Goal: Use online tool/utility: Use online tool/utility

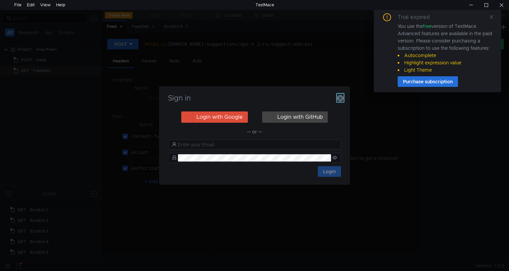
click at [341, 96] on icon "button" at bounding box center [340, 98] width 7 height 7
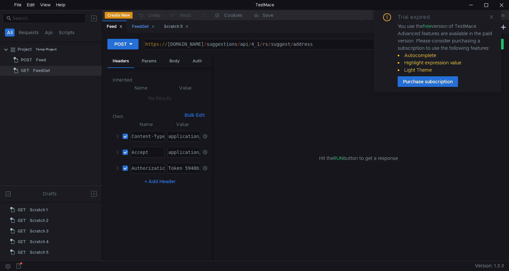
click at [140, 25] on div "FeedGet" at bounding box center [143, 26] width 23 height 7
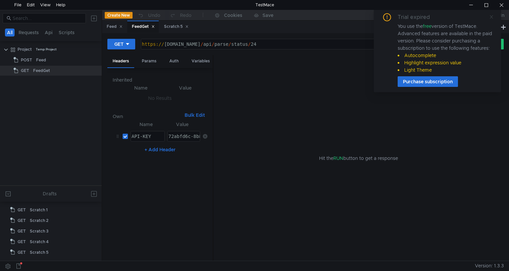
click at [489, 16] on icon at bounding box center [491, 17] width 5 height 5
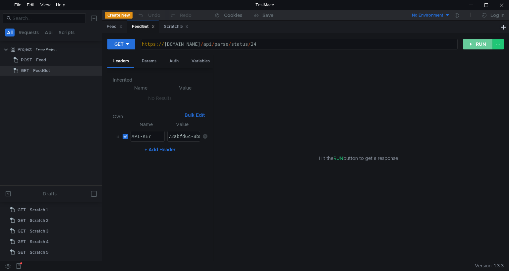
click at [476, 45] on button "RUN" at bounding box center [478, 44] width 30 height 11
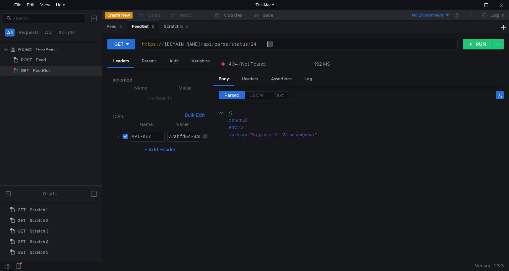
drag, startPoint x: 276, startPoint y: 43, endPoint x: 268, endPoint y: 44, distance: 8.1
click at [268, 44] on div "https:// api.rssdatafeed.com / api / parse / status / 24" at bounding box center [299, 49] width 316 height 16
click at [471, 43] on button "RUN" at bounding box center [478, 44] width 30 height 11
drag, startPoint x: 278, startPoint y: 44, endPoint x: 270, endPoint y: 45, distance: 8.0
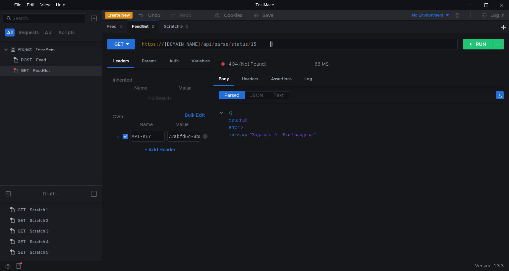
click at [270, 45] on div "https:// api.rssdatafeed.com / api / parse / status / 15" at bounding box center [299, 49] width 316 height 16
click at [465, 47] on button "RUN" at bounding box center [478, 44] width 30 height 11
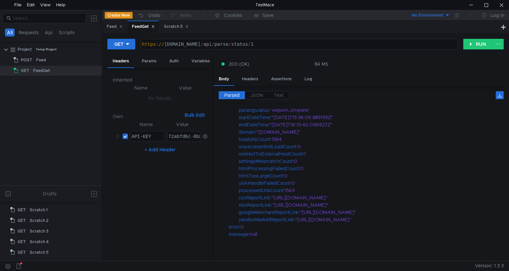
scroll to position [71, 0]
drag, startPoint x: 239, startPoint y: 216, endPoint x: 293, endPoint y: 217, distance: 54.4
click at [293, 217] on div "yandexMarketReportLink" at bounding box center [266, 219] width 55 height 7
copy div "yandexMarketReportLink"
click at [466, 3] on div at bounding box center [470, 5] width 15 height 10
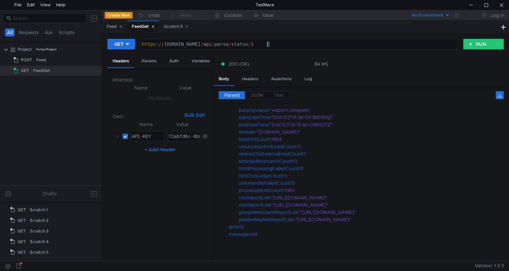
drag, startPoint x: 272, startPoint y: 45, endPoint x: 269, endPoint y: 45, distance: 3.6
click at [269, 45] on div "https:// api.rssdatafeed.com / api / parse / status / 1" at bounding box center [299, 49] width 316 height 16
type textarea "[URL][DOMAIN_NAME]"
click at [466, 46] on button "RUN" at bounding box center [478, 44] width 30 height 11
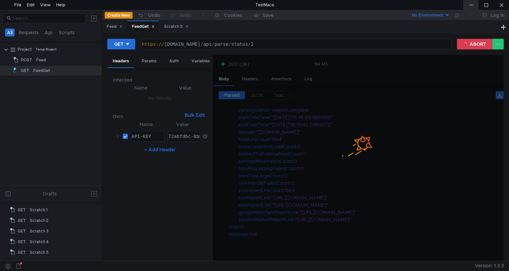
click at [473, 4] on div at bounding box center [470, 5] width 15 height 10
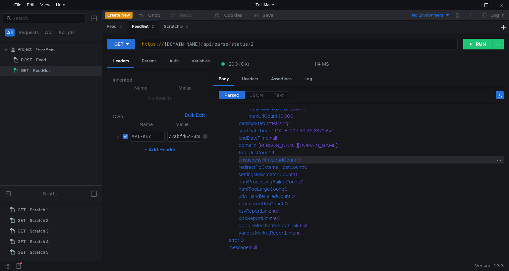
scroll to position [68, 0]
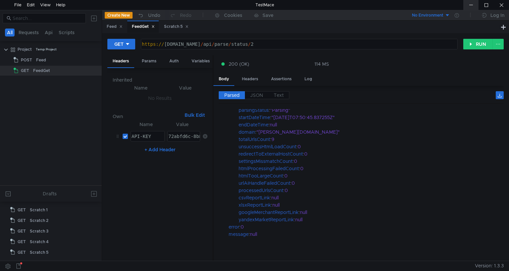
click at [465, 6] on div at bounding box center [470, 5] width 15 height 10
click at [475, 41] on button "RUN" at bounding box center [478, 44] width 30 height 11
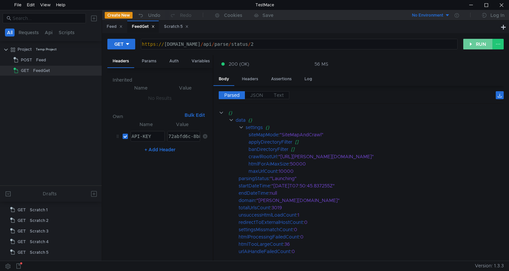
click at [478, 44] on button "RUN" at bounding box center [478, 44] width 30 height 11
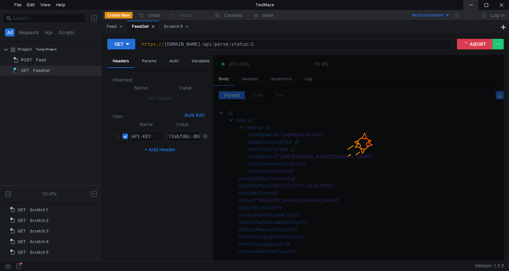
click at [467, 5] on div at bounding box center [470, 5] width 15 height 10
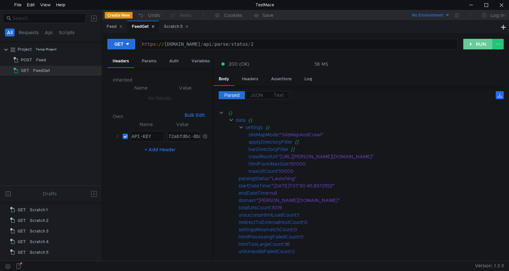
click at [479, 45] on button "RUN" at bounding box center [478, 44] width 30 height 11
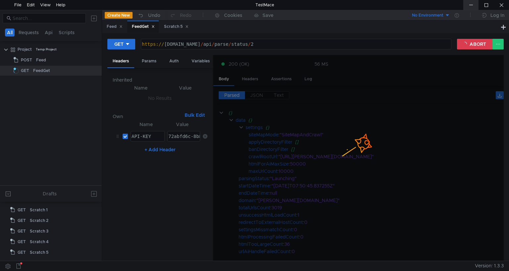
click at [468, 7] on div at bounding box center [470, 5] width 15 height 10
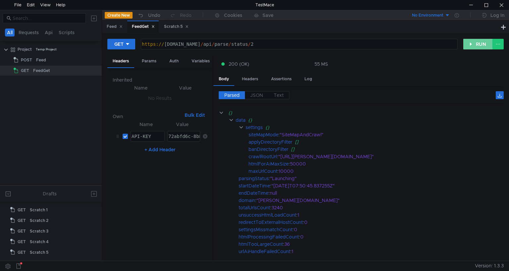
click at [470, 45] on button "RUN" at bounding box center [478, 44] width 30 height 11
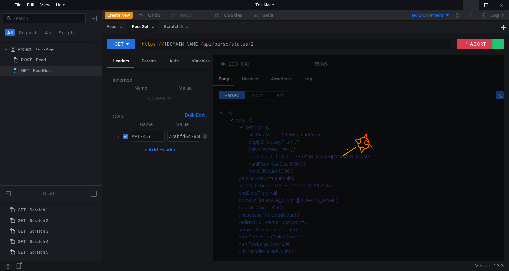
click at [472, 8] on div at bounding box center [470, 5] width 15 height 10
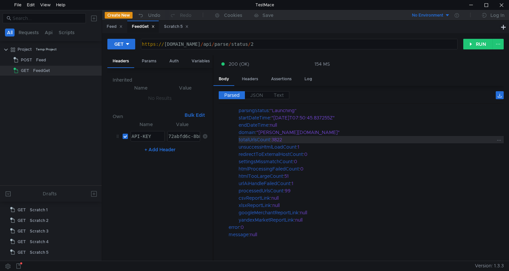
scroll to position [68, 0]
click at [468, 4] on div at bounding box center [470, 5] width 15 height 10
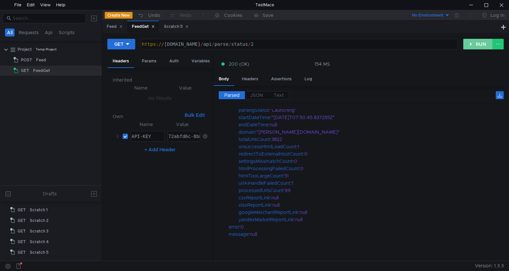
click at [471, 45] on button "RUN" at bounding box center [478, 44] width 30 height 11
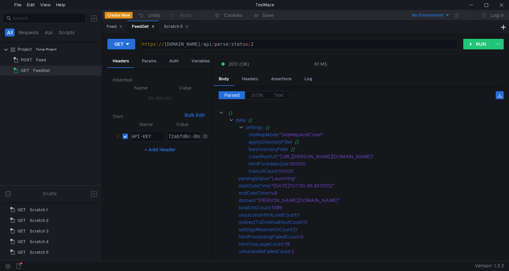
scroll to position [0, 9]
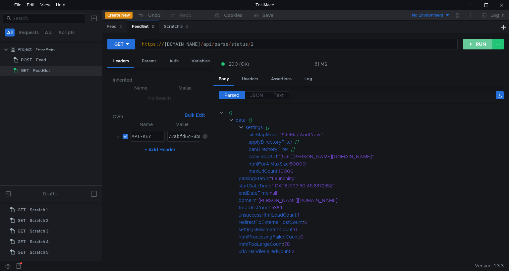
click at [476, 42] on button "RUN" at bounding box center [478, 44] width 30 height 11
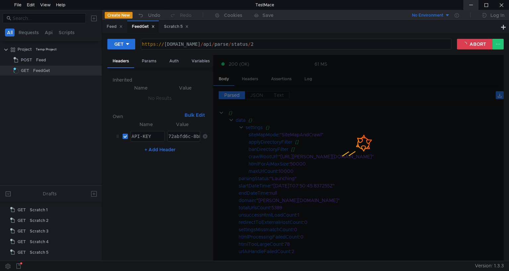
click at [469, 7] on div at bounding box center [470, 5] width 15 height 10
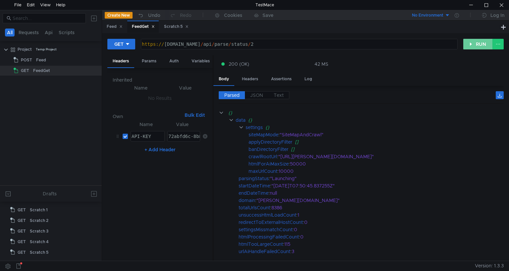
click at [471, 40] on button "RUN" at bounding box center [478, 44] width 30 height 11
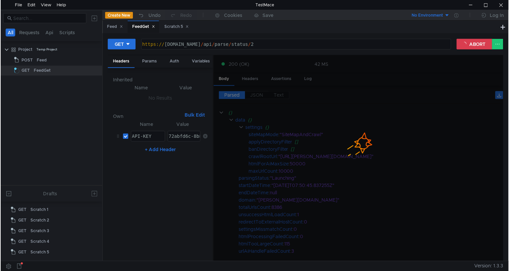
scroll to position [0, 9]
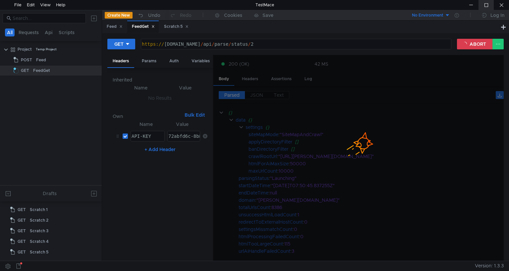
click at [486, 7] on div at bounding box center [486, 5] width 15 height 10
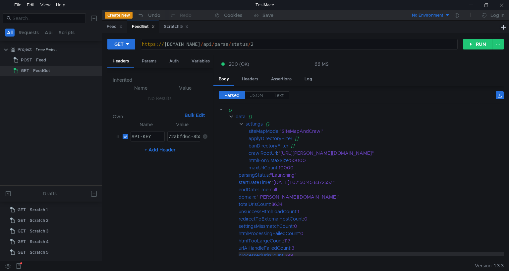
scroll to position [0, 0]
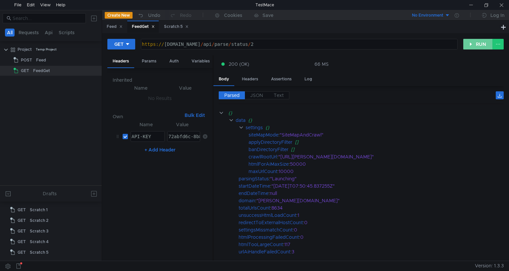
click at [468, 42] on button "RUN" at bounding box center [478, 44] width 30 height 11
click at [278, 175] on div ""Launching"" at bounding box center [382, 178] width 225 height 7
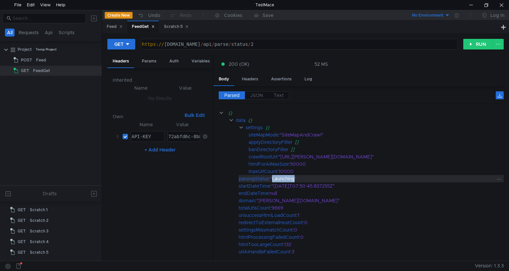
click at [277, 177] on div ""Launching"" at bounding box center [382, 178] width 225 height 7
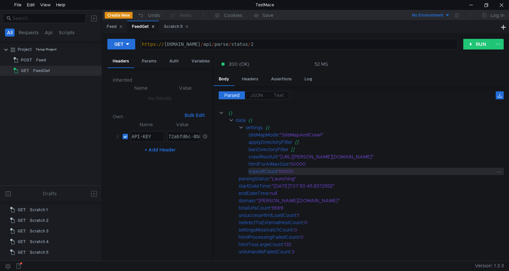
click at [284, 168] on div "10000" at bounding box center [387, 170] width 217 height 7
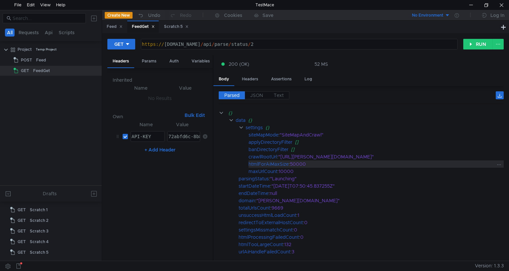
click at [284, 162] on div "htmlForAiMaxSize" at bounding box center [269, 163] width 40 height 7
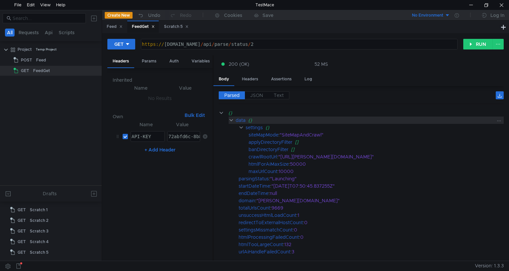
click at [230, 120] on clr-icon at bounding box center [231, 119] width 5 height 5
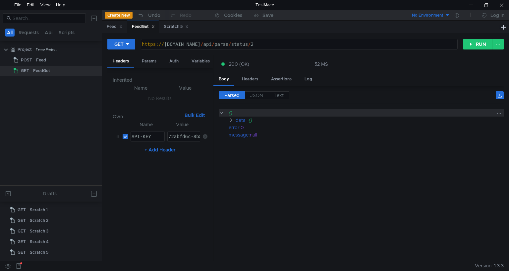
click at [220, 111] on clr-icon at bounding box center [221, 112] width 5 height 5
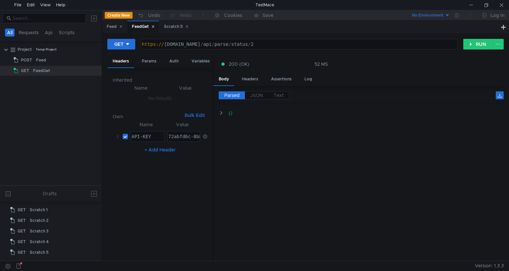
scroll to position [0, 9]
click at [470, 46] on button "RUN" at bounding box center [478, 44] width 30 height 11
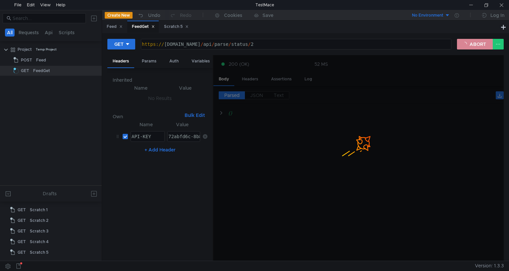
click at [468, 44] on button "ABORT" at bounding box center [475, 44] width 36 height 11
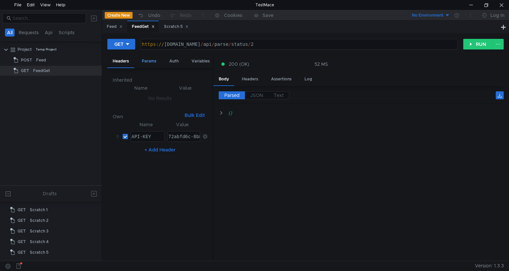
click at [148, 59] on div "Params" at bounding box center [149, 61] width 25 height 12
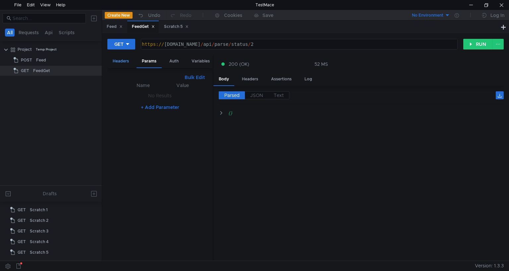
click at [126, 63] on div "Headers" at bounding box center [120, 61] width 27 height 12
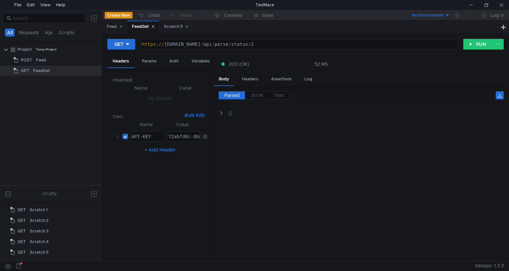
scroll to position [0, 9]
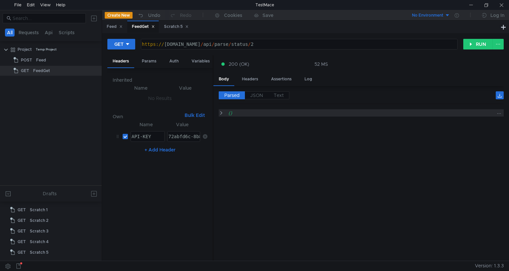
click at [222, 112] on clr-icon at bounding box center [221, 112] width 5 height 5
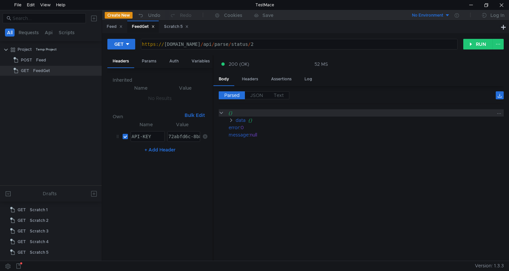
click at [221, 112] on clr-icon at bounding box center [221, 112] width 5 height 5
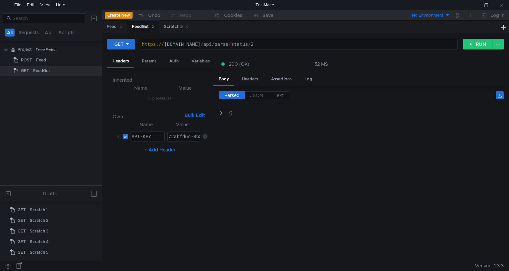
scroll to position [0, 9]
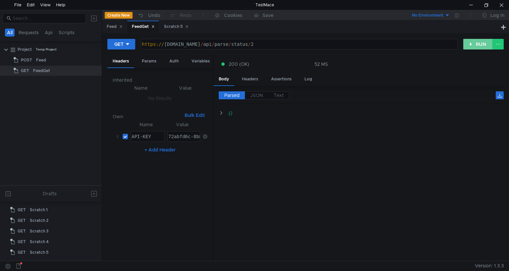
click at [469, 47] on button "RUN" at bounding box center [478, 44] width 30 height 11
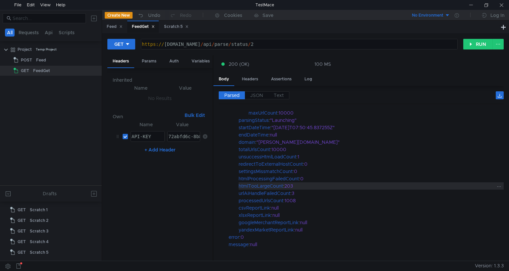
scroll to position [68, 0]
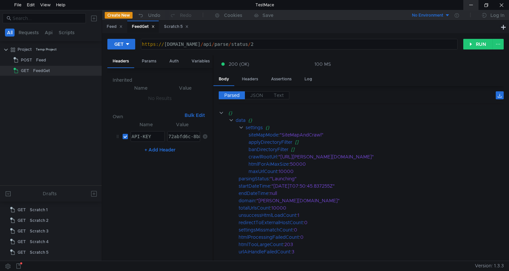
click at [468, 7] on div at bounding box center [470, 5] width 15 height 10
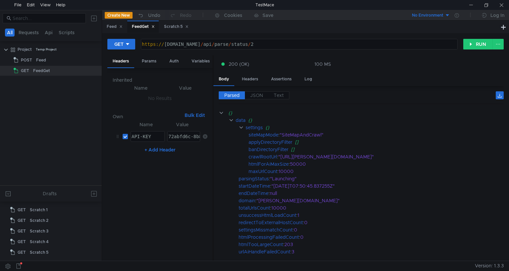
scroll to position [0, 9]
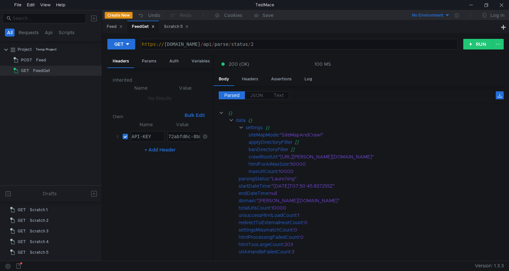
scroll to position [0, 9]
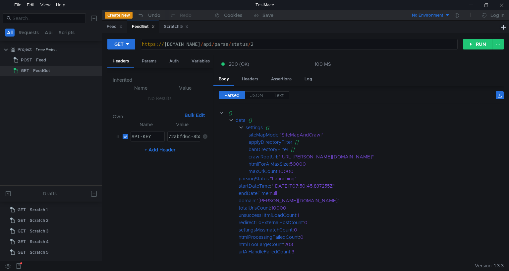
scroll to position [0, 9]
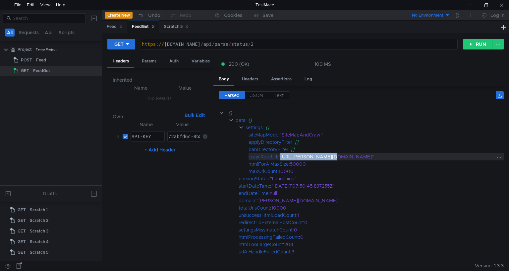
drag, startPoint x: 326, startPoint y: 155, endPoint x: 281, endPoint y: 156, distance: 44.4
click at [281, 156] on div ""http://vash-dush.ru/"" at bounding box center [386, 156] width 217 height 7
copy div "http://vash-dush.ru/"
click at [470, 3] on div at bounding box center [470, 5] width 15 height 10
click at [469, 45] on button "RUN" at bounding box center [478, 44] width 30 height 11
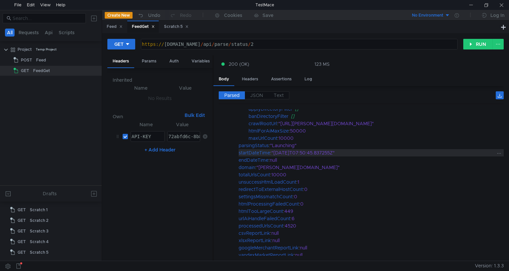
scroll to position [66, 0]
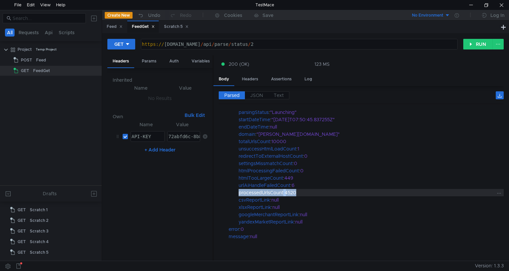
drag, startPoint x: 299, startPoint y: 190, endPoint x: 238, endPoint y: 188, distance: 61.0
click at [239, 189] on div "processedUrlsCount : 4520" at bounding box center [371, 192] width 265 height 7
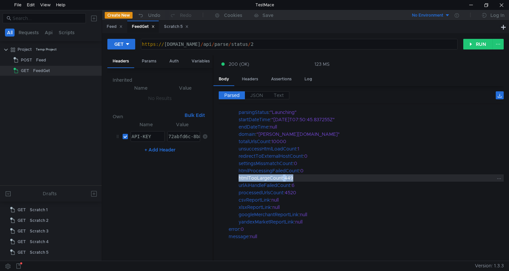
drag, startPoint x: 296, startPoint y: 176, endPoint x: 238, endPoint y: 176, distance: 57.4
click at [239, 176] on div "htmlTooLargeCount : 449" at bounding box center [371, 177] width 265 height 7
click at [288, 178] on div "449" at bounding box center [390, 177] width 212 height 7
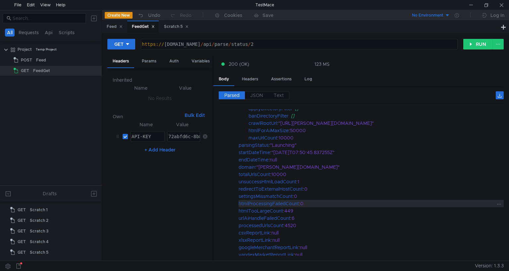
scroll to position [33, 0]
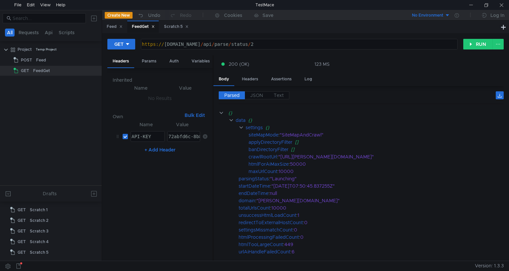
scroll to position [33, 0]
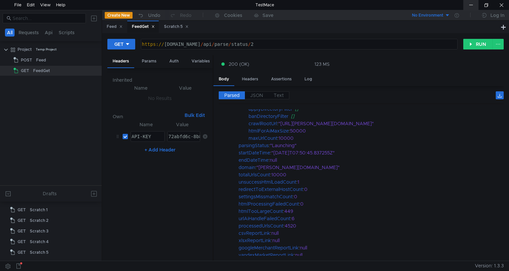
click at [474, 4] on div at bounding box center [470, 5] width 15 height 10
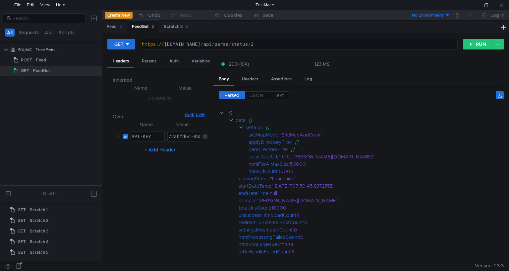
scroll to position [33, 0]
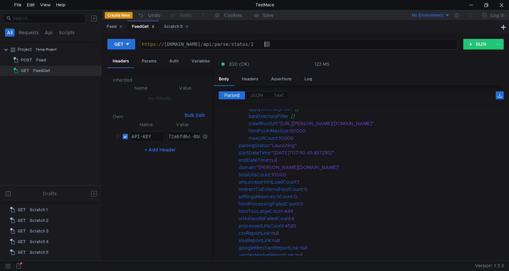
drag, startPoint x: 274, startPoint y: 46, endPoint x: 266, endPoint y: 46, distance: 7.3
click at [266, 46] on div "https:// api.rssdatafeed.com / api / parse / status / 2" at bounding box center [299, 49] width 316 height 16
click at [466, 45] on button "RUN" at bounding box center [478, 44] width 30 height 11
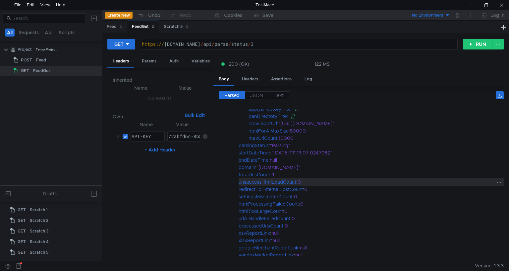
scroll to position [0, 0]
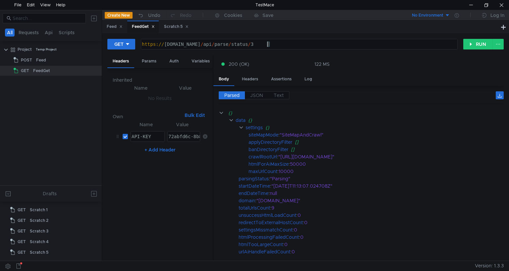
drag, startPoint x: 278, startPoint y: 45, endPoint x: 268, endPoint y: 46, distance: 10.4
click at [268, 46] on div "https:// api.rssdatafeed.com / api / parse / status / 3" at bounding box center [299, 49] width 316 height 16
type textarea "https://api.rssdatafeed.com/api/parse/status/4"
click at [478, 45] on button "RUN" at bounding box center [478, 44] width 30 height 11
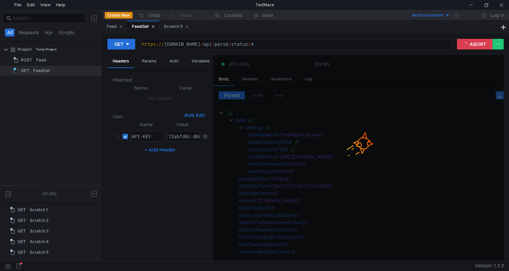
scroll to position [0, 9]
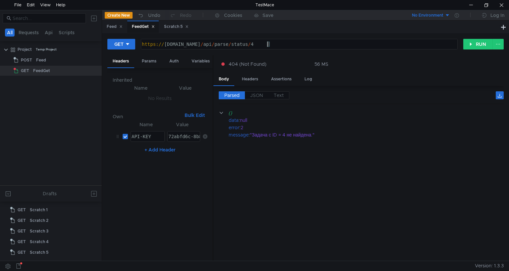
drag, startPoint x: 280, startPoint y: 47, endPoint x: 269, endPoint y: 48, distance: 10.6
click at [269, 48] on div "https:// api.rssdatafeed.com / api / parse / status / 4" at bounding box center [299, 49] width 316 height 16
type textarea "[URL][DOMAIN_NAME]"
click at [475, 44] on button "RUN" at bounding box center [478, 44] width 30 height 11
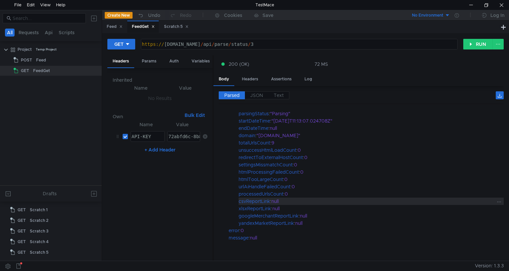
scroll to position [68, 0]
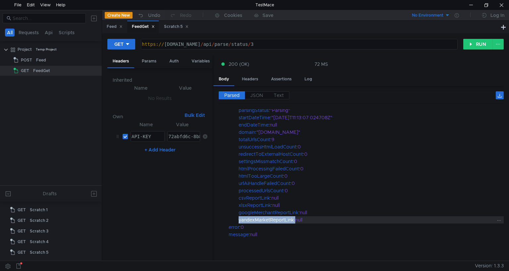
drag, startPoint x: 294, startPoint y: 216, endPoint x: 239, endPoint y: 216, distance: 55.0
click at [239, 216] on div "yandexMarketReportLink : null" at bounding box center [371, 219] width 265 height 7
copy div "yandexMarketReportLink"
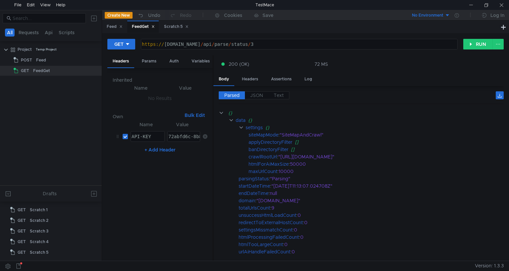
scroll to position [68, 0]
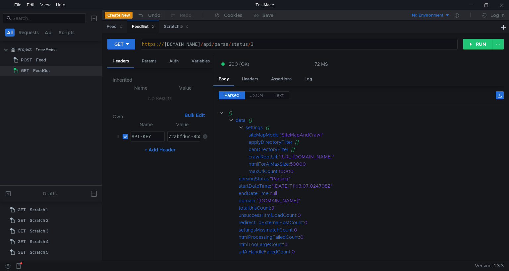
scroll to position [68, 0]
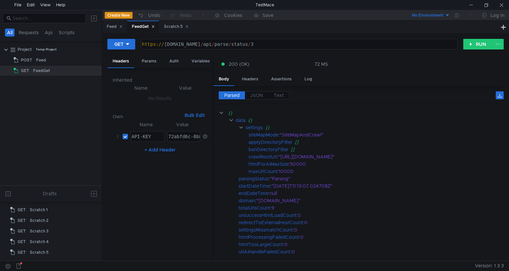
scroll to position [0, 9]
